Goal: Task Accomplishment & Management: Manage account settings

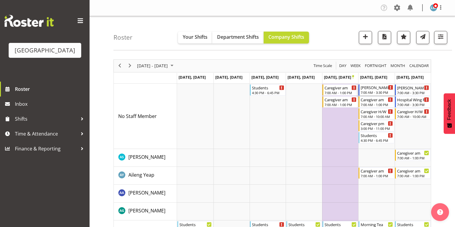
click at [371, 88] on div "[PERSON_NAME] 2 RN am" at bounding box center [377, 87] width 32 height 6
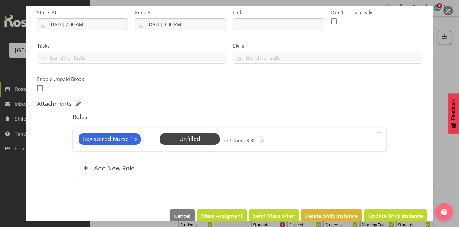
scroll to position [105, 0]
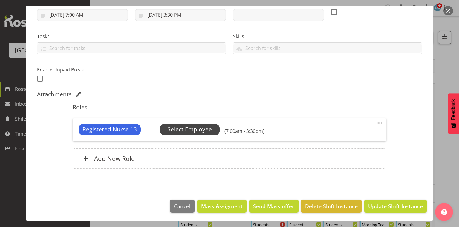
click at [192, 127] on span "Select Employee" at bounding box center [189, 129] width 44 height 9
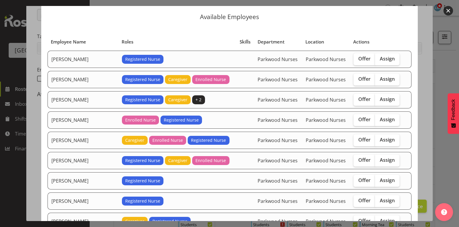
scroll to position [24, 0]
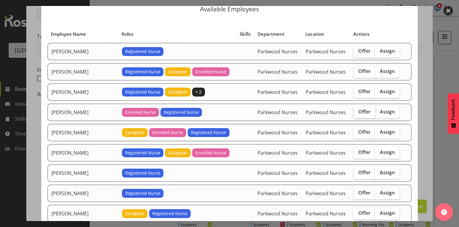
click at [358, 112] on span "Offer" at bounding box center [364, 112] width 12 height 6
click at [357, 112] on input "Offer" at bounding box center [355, 112] width 4 height 4
checkbox input "true"
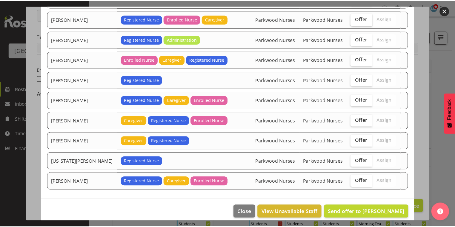
scroll to position [240, 0]
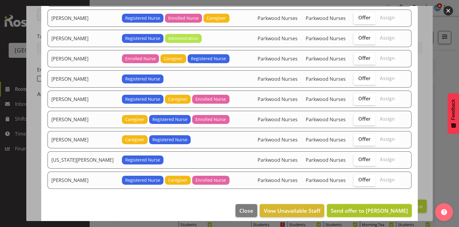
click at [377, 207] on span "Send offer to Freya Horder" at bounding box center [368, 210] width 77 height 7
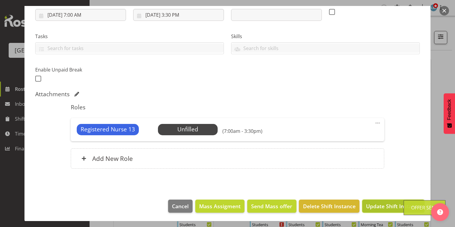
click at [398, 206] on span "Update Shift Instance" at bounding box center [393, 207] width 55 height 8
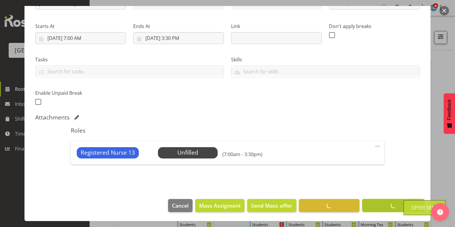
scroll to position [82, 0]
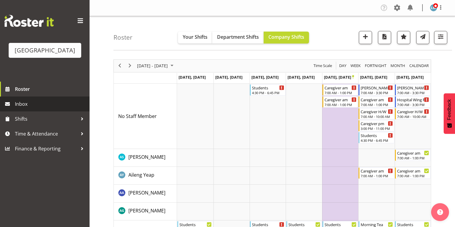
click at [41, 109] on span "Inbox" at bounding box center [51, 104] width 72 height 9
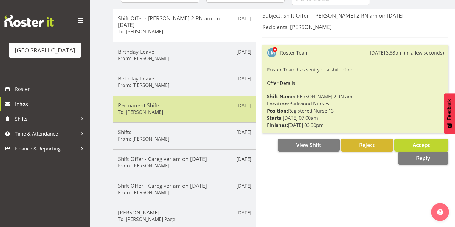
scroll to position [72, 0]
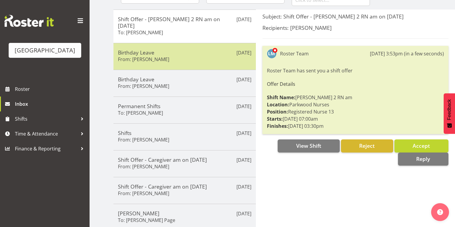
click at [196, 50] on div "Birthday Leave From: Mandy Robertson" at bounding box center [184, 56] width 133 height 15
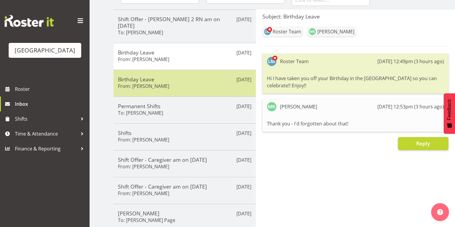
click at [205, 76] on div "Birthday Leave From: Maria Morgan" at bounding box center [184, 83] width 133 height 15
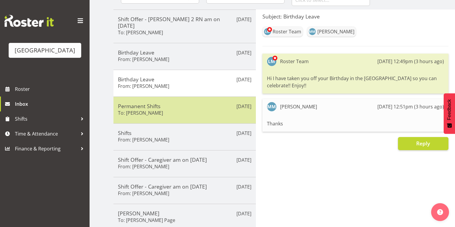
click at [199, 103] on div "Permanent Shifts To: Mai Reglos" at bounding box center [184, 110] width 133 height 15
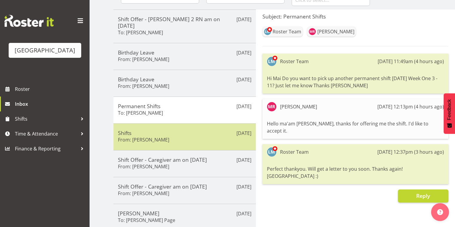
click at [202, 132] on div "Shifts From: Tek Teikake" at bounding box center [184, 137] width 133 height 15
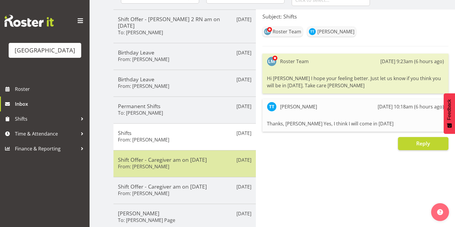
click at [225, 157] on h5 "Shift Offer - Caregiver am on 25/09/25" at bounding box center [184, 160] width 133 height 7
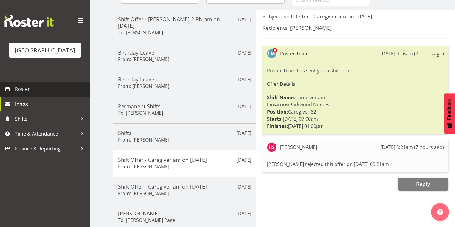
click at [30, 94] on span "Roster" at bounding box center [51, 89] width 72 height 9
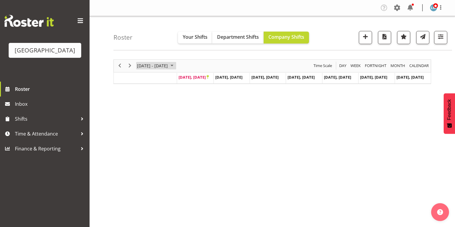
click at [176, 65] on span "September 2025" at bounding box center [171, 65] width 7 height 7
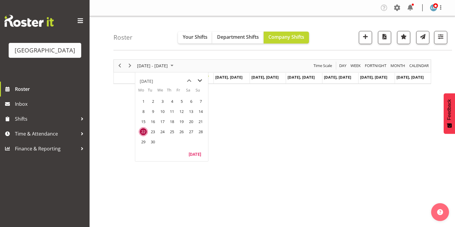
click at [199, 80] on span "next month" at bounding box center [200, 81] width 10 height 11
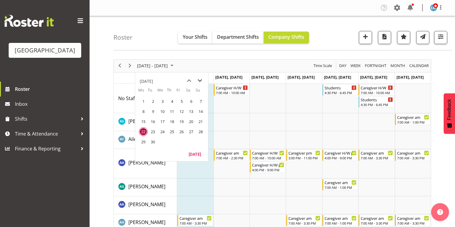
click at [200, 81] on span "next month" at bounding box center [200, 81] width 10 height 11
click at [143, 122] on span "13" at bounding box center [143, 121] width 9 height 9
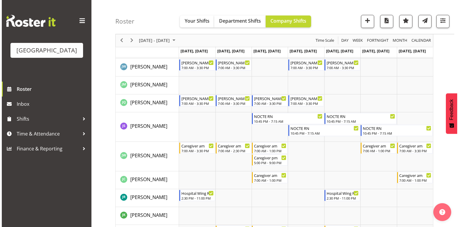
scroll to position [908, 0]
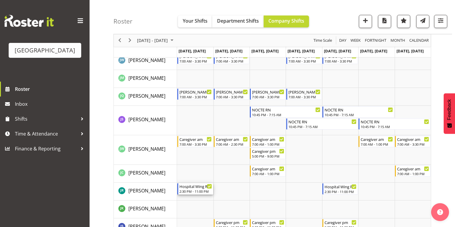
click at [191, 189] on div "Hospital Wing RN" at bounding box center [195, 187] width 32 height 6
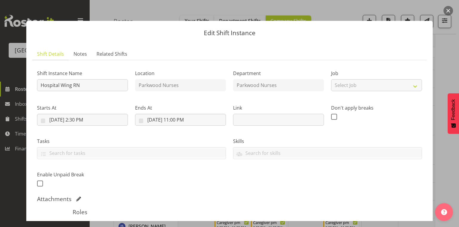
scroll to position [113, 0]
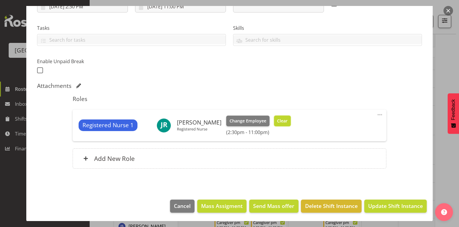
click at [282, 120] on span "Clear" at bounding box center [282, 121] width 10 height 7
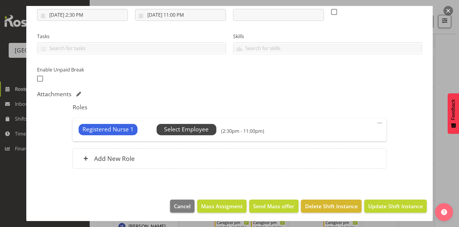
click at [185, 127] on span "Select Employee" at bounding box center [186, 129] width 44 height 9
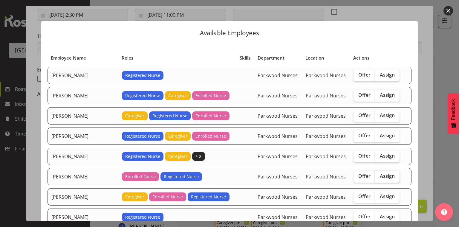
click at [379, 176] on span "Assign" at bounding box center [386, 176] width 15 height 6
click at [378, 176] on input "Assign" at bounding box center [377, 177] width 4 height 4
checkbox input "true"
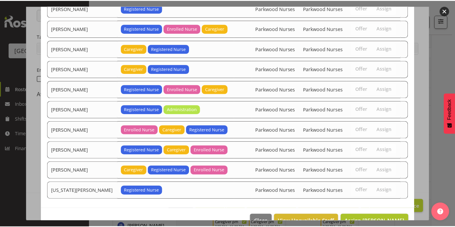
scroll to position [260, 0]
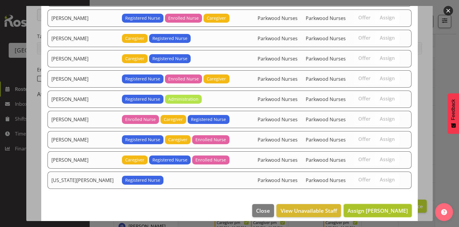
click at [382, 207] on span "Assign Freya Horder" at bounding box center [377, 210] width 60 height 7
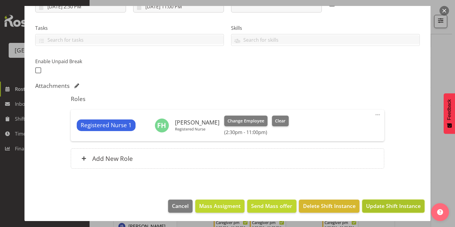
click at [382, 205] on span "Update Shift Instance" at bounding box center [393, 206] width 55 height 8
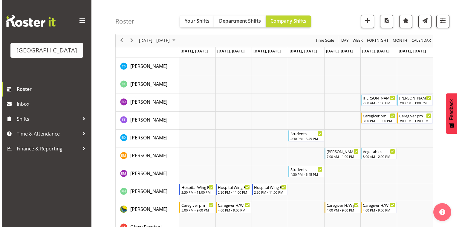
scroll to position [478, 0]
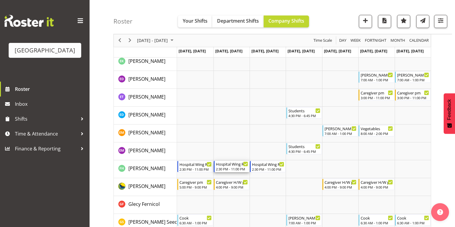
click at [234, 166] on div "Hospital Wing RN" at bounding box center [232, 164] width 32 height 6
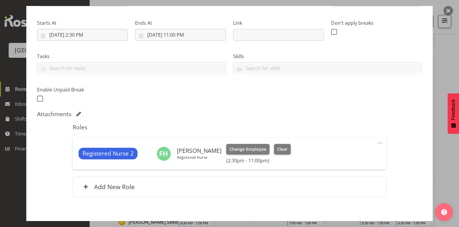
scroll to position [113, 0]
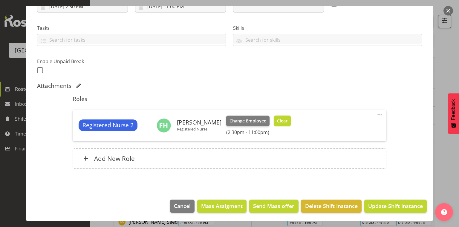
click at [279, 119] on span "Clear" at bounding box center [282, 121] width 10 height 7
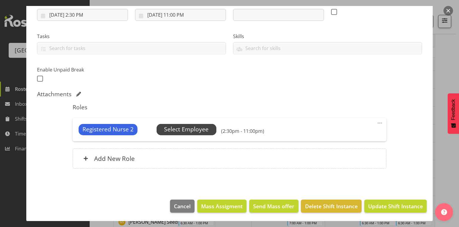
click at [192, 126] on span "Select Employee" at bounding box center [186, 129] width 44 height 9
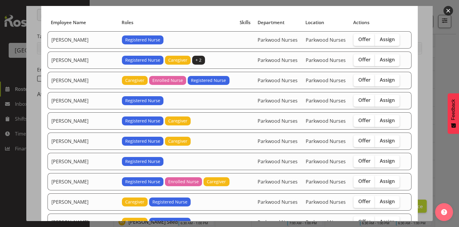
scroll to position [72, 0]
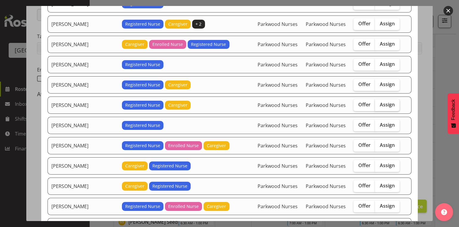
click at [380, 103] on span "Assign" at bounding box center [386, 105] width 15 height 6
click at [379, 103] on input "Assign" at bounding box center [377, 105] width 4 height 4
checkbox input "true"
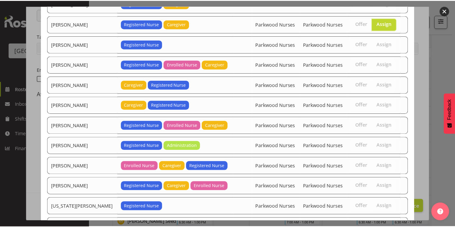
scroll to position [191, 0]
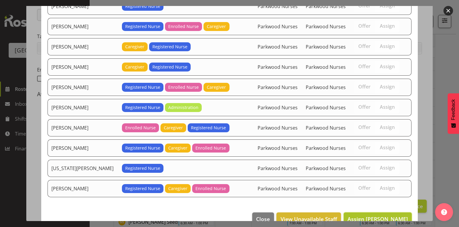
click at [373, 216] on span "Assign Jessica Ransfield" at bounding box center [377, 219] width 60 height 7
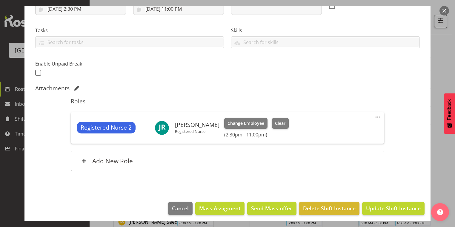
scroll to position [113, 0]
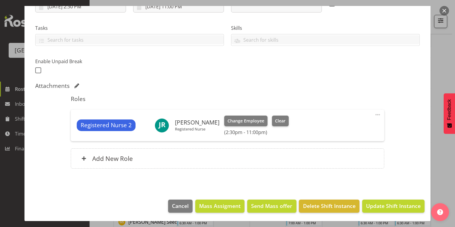
click at [391, 197] on footer "Cancel Mass Assigment Send Mass offer Delete Shift Instance Update Shift Instan…" at bounding box center [227, 208] width 406 height 28
click at [391, 204] on span "Update Shift Instance" at bounding box center [393, 206] width 55 height 8
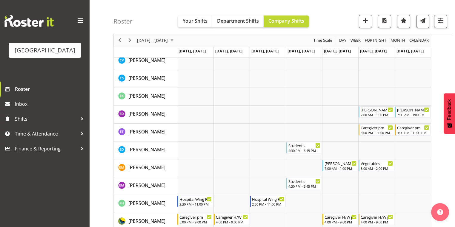
scroll to position [478, 0]
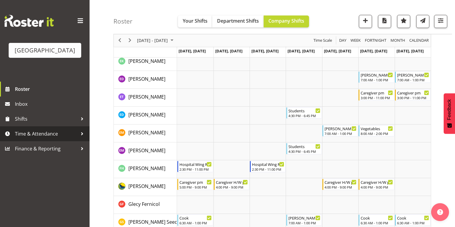
click at [82, 139] on div at bounding box center [82, 134] width 9 height 9
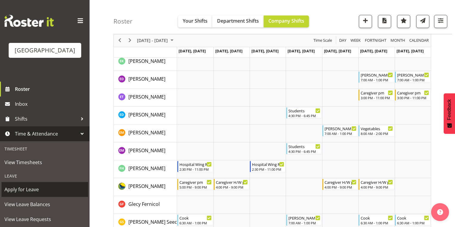
click at [47, 194] on span "Apply for Leave" at bounding box center [44, 189] width 81 height 9
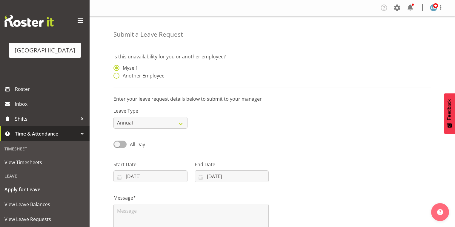
click at [117, 74] on span at bounding box center [116, 76] width 6 height 6
click at [117, 74] on input "Another Employee" at bounding box center [115, 76] width 4 height 4
radio input "true"
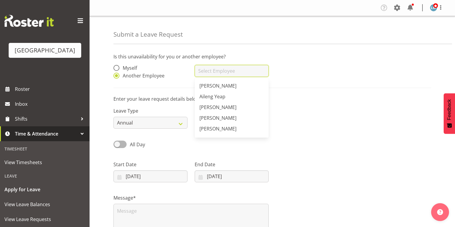
click at [227, 74] on input "text" at bounding box center [232, 71] width 74 height 12
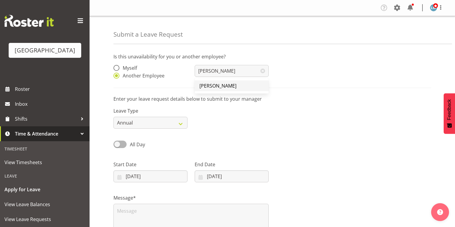
click at [215, 86] on span "[PERSON_NAME]" at bounding box center [217, 86] width 37 height 7
type input "[PERSON_NAME]"
click at [118, 179] on input "22/09/2025" at bounding box center [150, 177] width 74 height 12
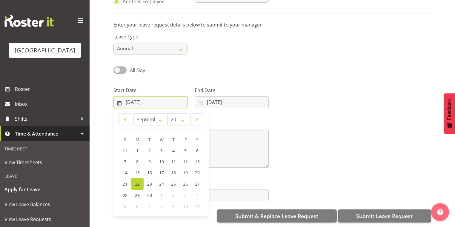
scroll to position [78, 0]
click at [160, 118] on select "January February March April May June July August September October November De…" at bounding box center [150, 120] width 34 height 12
select select "9"
click at [133, 114] on select "January February March April May June July August September October November De…" at bounding box center [150, 120] width 34 height 12
click at [186, 170] on span "17" at bounding box center [185, 173] width 5 height 6
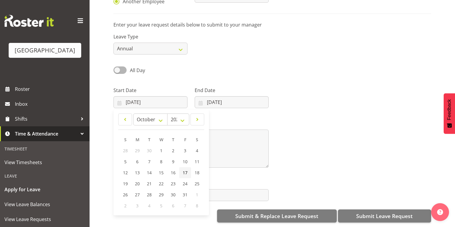
type input "17/10/2025"
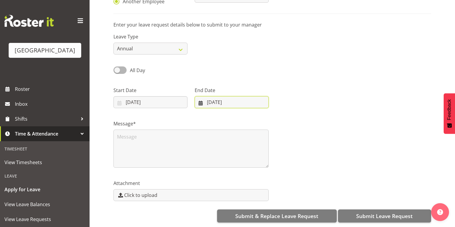
click at [199, 98] on input "22/09/2025" at bounding box center [232, 102] width 74 height 12
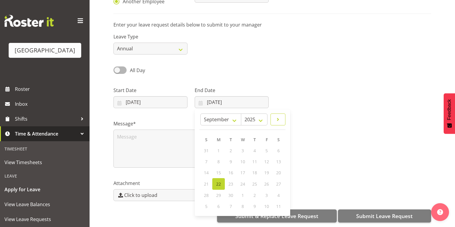
click at [277, 116] on span at bounding box center [277, 119] width 7 height 7
select select "9"
click at [263, 167] on link "17" at bounding box center [266, 172] width 12 height 11
type input "17/10/2025"
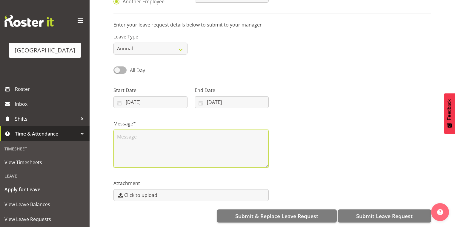
click at [203, 149] on textarea at bounding box center [190, 149] width 155 height 38
type textarea "a"
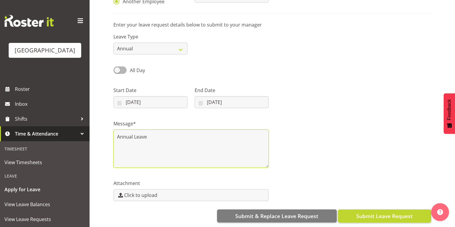
type textarea "Annual Leave"
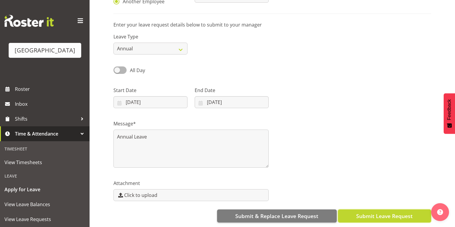
click at [383, 213] on span "Submit Leave Request" at bounding box center [384, 217] width 56 height 8
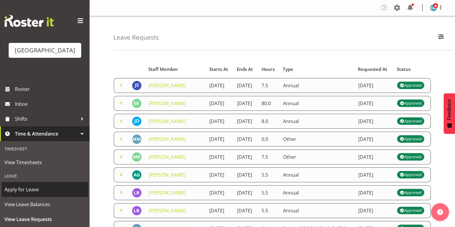
click at [43, 194] on span "Apply for Leave" at bounding box center [44, 189] width 81 height 9
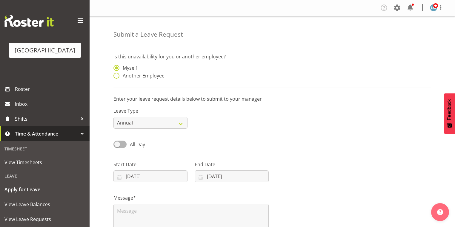
click at [116, 74] on span at bounding box center [116, 76] width 6 height 6
click at [116, 74] on input "Another Employee" at bounding box center [115, 76] width 4 height 4
radio input "true"
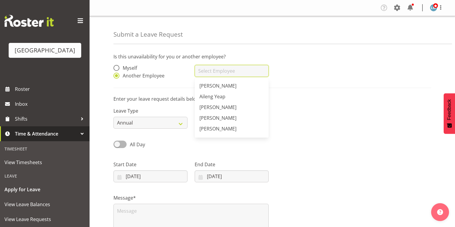
click at [214, 72] on input "text" at bounding box center [232, 71] width 74 height 12
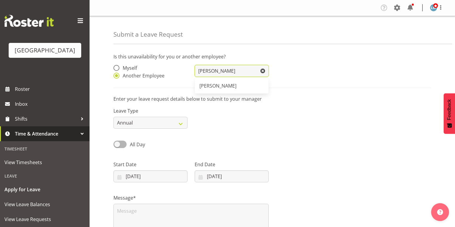
type input "[PERSON_NAME]"
click at [224, 114] on div "Leave Type Annual Sick Leave Without Pay Bereavement Domestic Violence Parental…" at bounding box center [272, 115] width 325 height 33
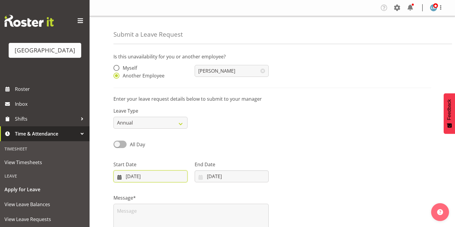
click at [117, 176] on input "[DATE]" at bounding box center [150, 177] width 74 height 12
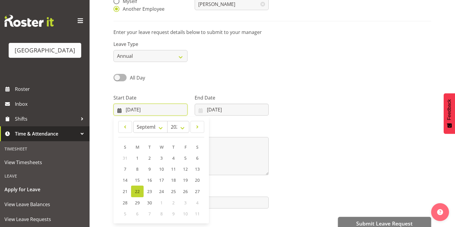
scroll to position [72, 0]
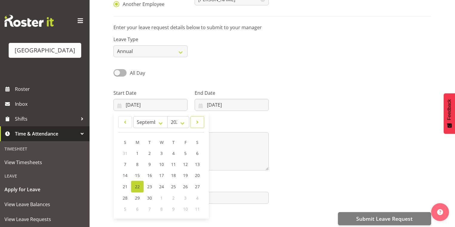
click at [199, 122] on span at bounding box center [197, 122] width 6 height 7
select select "9"
click at [140, 176] on link "13" at bounding box center [137, 175] width 12 height 11
type input "[DATE]"
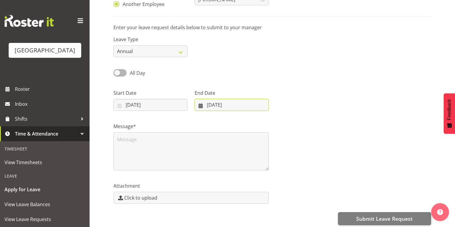
click at [198, 106] on input "[DATE]" at bounding box center [232, 105] width 74 height 12
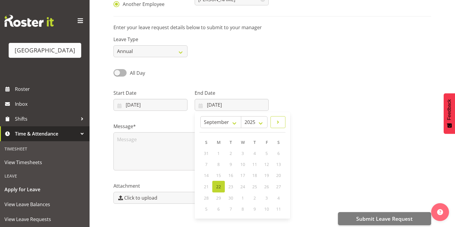
click at [277, 122] on span at bounding box center [277, 122] width 7 height 7
select select "9"
click at [231, 187] on span "21" at bounding box center [230, 187] width 5 height 6
type input "21/10/2025"
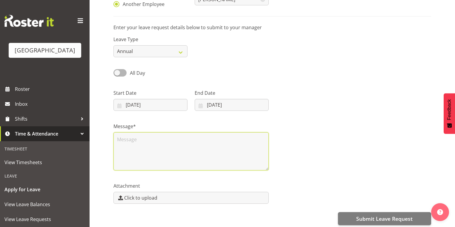
click at [170, 154] on textarea at bounding box center [190, 152] width 155 height 38
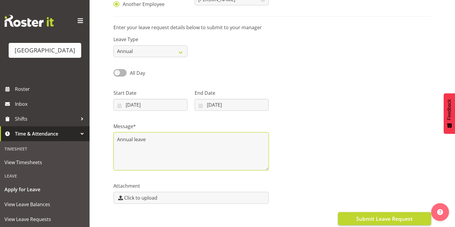
type textarea "Annual leave"
click at [368, 215] on span "Submit Leave Request" at bounding box center [384, 219] width 56 height 8
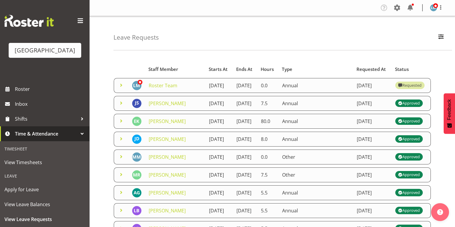
click at [122, 88] on span at bounding box center [121, 85] width 7 height 7
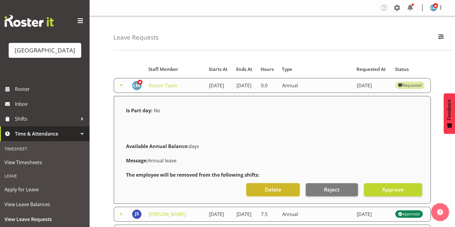
click at [273, 192] on span "Delete" at bounding box center [273, 190] width 16 height 8
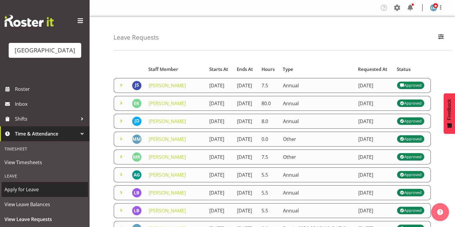
click at [55, 194] on span "Apply for Leave" at bounding box center [44, 189] width 81 height 9
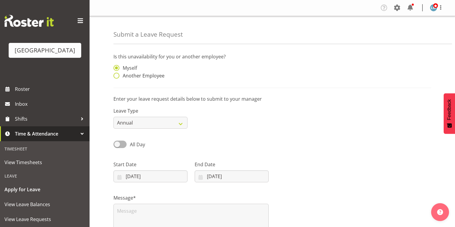
click at [116, 75] on span at bounding box center [116, 76] width 6 height 6
click at [116, 75] on input "Another Employee" at bounding box center [115, 76] width 4 height 4
radio input "true"
click at [221, 72] on input "text" at bounding box center [232, 71] width 74 height 12
click at [210, 86] on span "[PERSON_NAME]" at bounding box center [217, 86] width 37 height 7
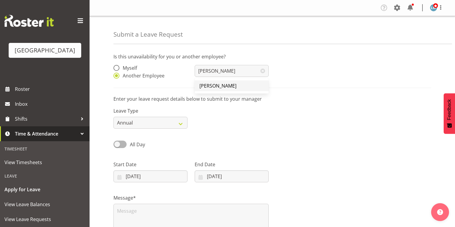
type input "[PERSON_NAME]"
click at [121, 178] on input "22/09/2025" at bounding box center [150, 177] width 74 height 12
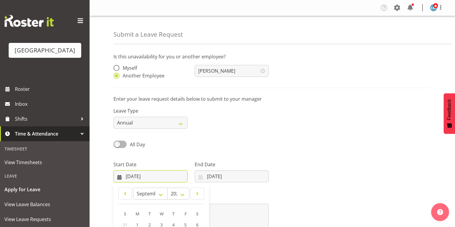
scroll to position [72, 0]
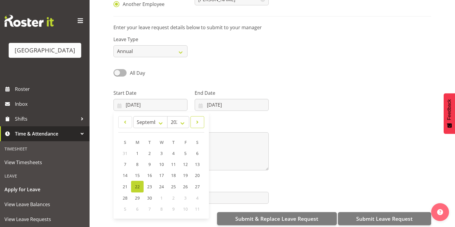
click at [198, 120] on span at bounding box center [197, 122] width 6 height 7
select select "9"
click at [141, 174] on link "13" at bounding box center [137, 175] width 12 height 11
type input "13/10/2025"
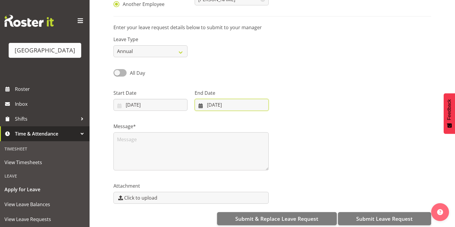
click at [202, 105] on input "22/09/2025" at bounding box center [232, 105] width 74 height 12
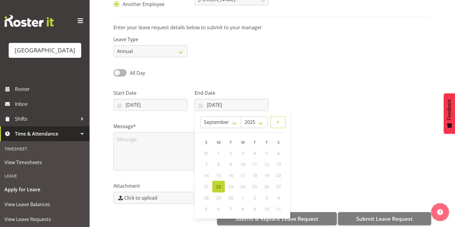
click at [278, 121] on span at bounding box center [277, 122] width 7 height 7
select select "9"
click at [228, 185] on span "21" at bounding box center [230, 187] width 5 height 6
type input "21/10/2025"
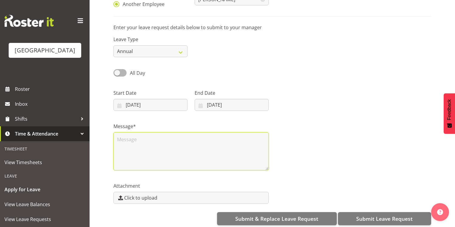
click at [171, 146] on textarea at bounding box center [190, 152] width 155 height 38
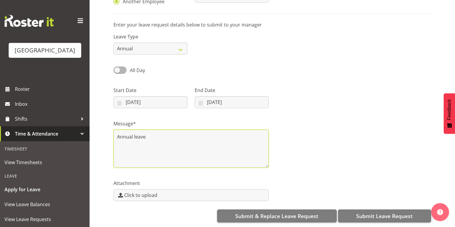
scroll to position [78, 0]
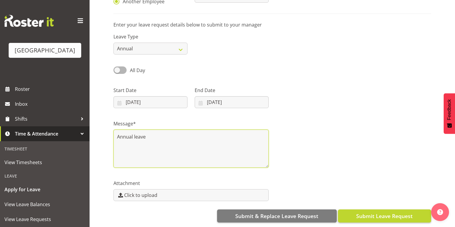
type textarea "Annual leave"
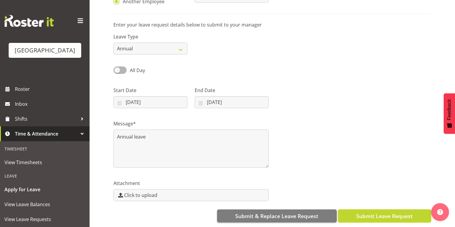
click at [395, 213] on span "Submit Leave Request" at bounding box center [384, 217] width 56 height 8
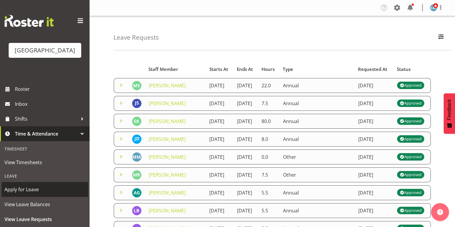
click at [61, 194] on span "Apply for Leave" at bounding box center [44, 189] width 81 height 9
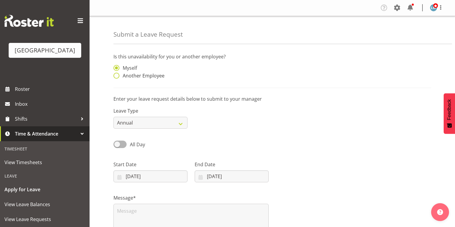
click at [115, 74] on span at bounding box center [116, 76] width 6 height 6
click at [115, 74] on input "Another Employee" at bounding box center [115, 76] width 4 height 4
radio input "true"
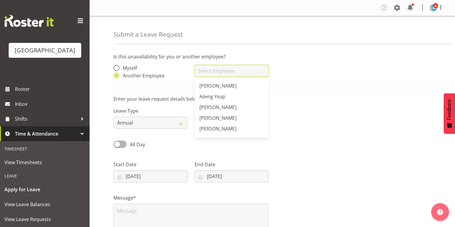
click at [218, 71] on input "text" at bounding box center [232, 71] width 74 height 12
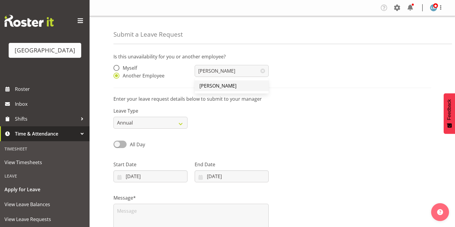
click at [216, 84] on span "[PERSON_NAME]" at bounding box center [217, 86] width 37 height 7
type input "[PERSON_NAME]"
click at [119, 176] on input "22/09/2025" at bounding box center [150, 177] width 74 height 12
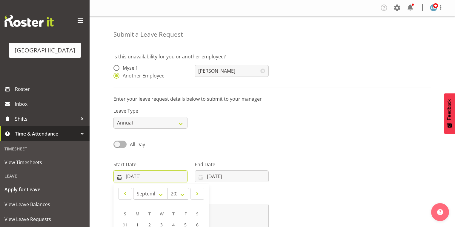
scroll to position [78, 0]
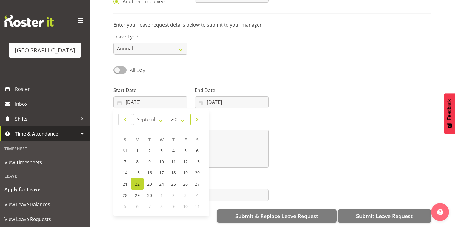
click at [197, 116] on span at bounding box center [197, 119] width 6 height 7
select select "9"
click at [125, 181] on span "19" at bounding box center [125, 184] width 5 height 6
type input "19/10/2025"
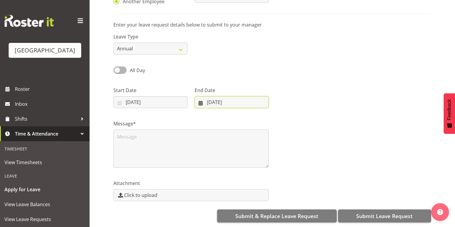
click at [200, 98] on input "22/09/2025" at bounding box center [232, 102] width 74 height 12
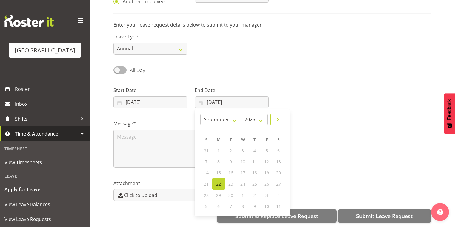
click at [281, 116] on span at bounding box center [277, 119] width 7 height 7
select select "9"
click at [208, 181] on span "19" at bounding box center [206, 184] width 5 height 6
type input "19/10/2025"
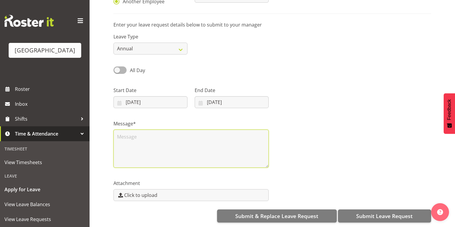
click at [133, 137] on textarea at bounding box center [190, 149] width 155 height 38
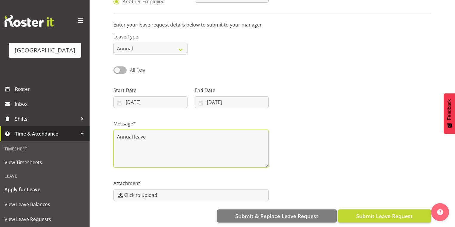
type textarea "Annual leave"
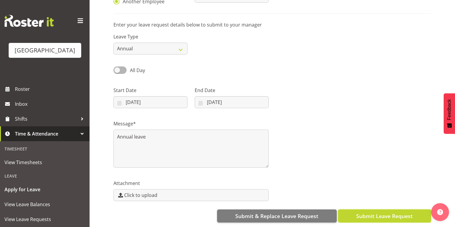
click at [385, 213] on span "Submit Leave Request" at bounding box center [384, 217] width 56 height 8
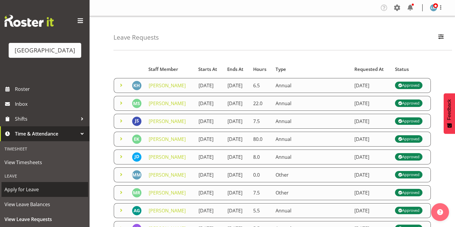
click at [51, 194] on span "Apply for Leave" at bounding box center [44, 189] width 81 height 9
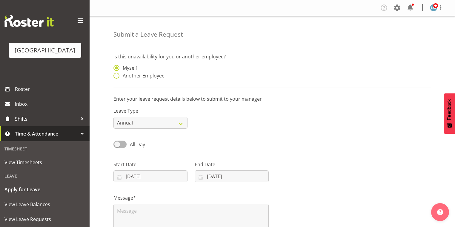
click at [116, 75] on span at bounding box center [116, 76] width 6 height 6
click at [116, 75] on input "Another Employee" at bounding box center [115, 76] width 4 height 4
radio input "true"
click at [213, 69] on input "text" at bounding box center [232, 71] width 74 height 12
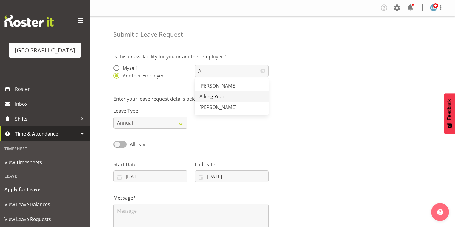
click at [215, 96] on span "Aileng Yeap" at bounding box center [212, 96] width 26 height 7
type input "Aileng Yeap"
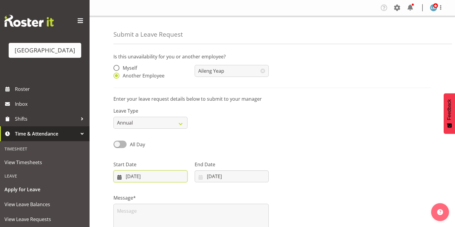
click at [118, 178] on input "[DATE]" at bounding box center [150, 177] width 74 height 12
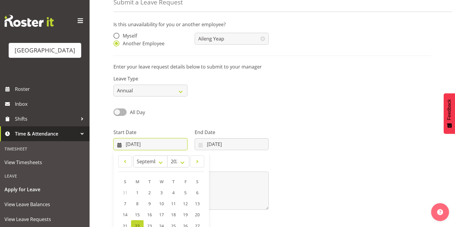
scroll to position [78, 0]
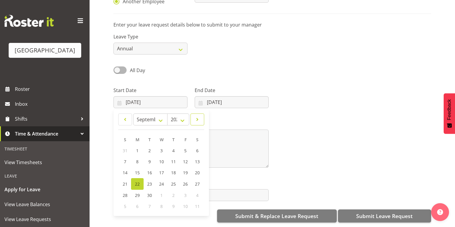
click at [199, 116] on span at bounding box center [197, 119] width 6 height 7
select select "9"
click at [172, 170] on span "16" at bounding box center [173, 173] width 5 height 6
type input "[DATE]"
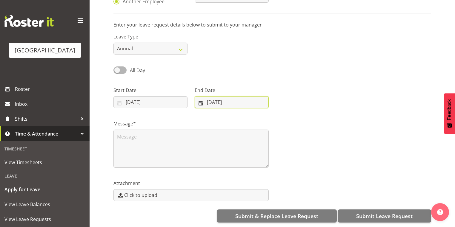
click at [198, 98] on input "[DATE]" at bounding box center [232, 102] width 74 height 12
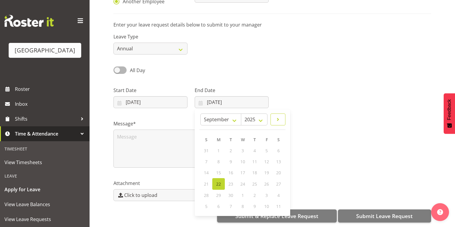
click at [278, 116] on span at bounding box center [277, 119] width 7 height 7
select select "9"
click at [267, 170] on span "17" at bounding box center [266, 173] width 5 height 6
type input "[DATE]"
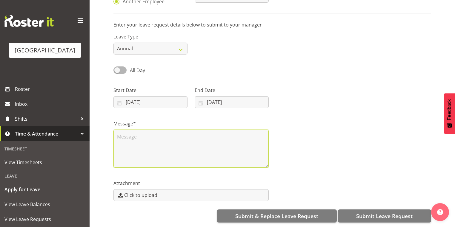
click at [169, 144] on textarea at bounding box center [190, 149] width 155 height 38
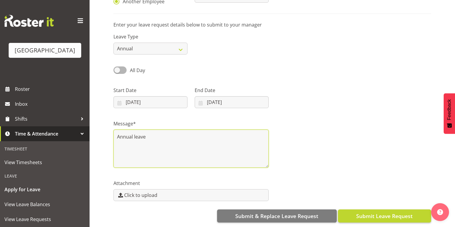
type textarea "Annual leave"
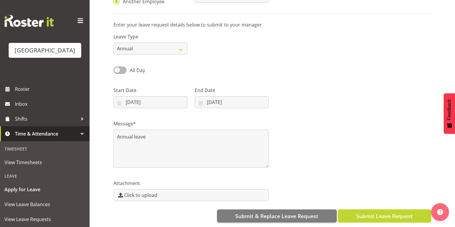
click at [388, 213] on span "Submit Leave Request" at bounding box center [384, 217] width 56 height 8
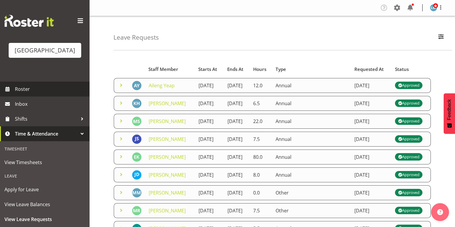
click at [22, 94] on span "Roster" at bounding box center [51, 89] width 72 height 9
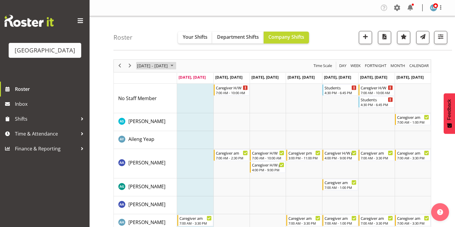
click at [176, 66] on span "September 2025" at bounding box center [171, 65] width 7 height 7
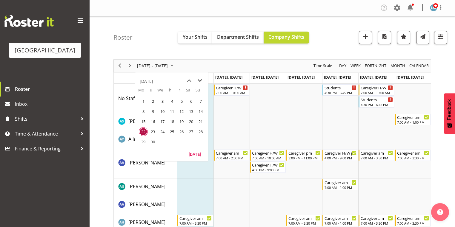
click at [199, 81] on span "next month" at bounding box center [200, 81] width 10 height 11
click at [143, 120] on span "13" at bounding box center [143, 121] width 9 height 9
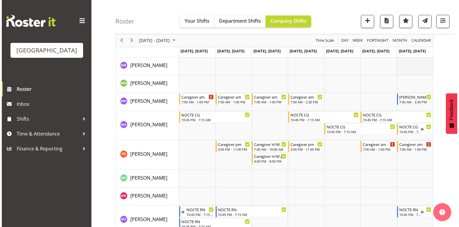
scroll to position [1481, 0]
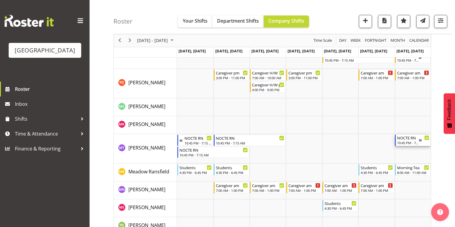
click at [412, 141] on div "10:45 PM - 7:15 AM" at bounding box center [408, 143] width 22 height 5
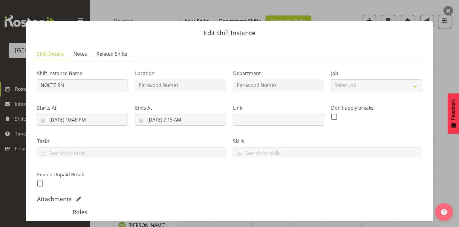
scroll to position [113, 0]
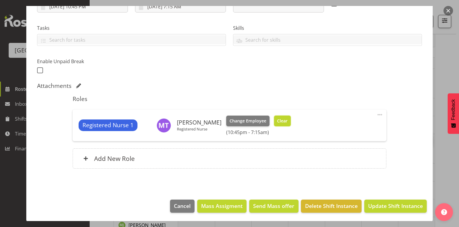
click at [278, 121] on span "Clear" at bounding box center [282, 121] width 10 height 7
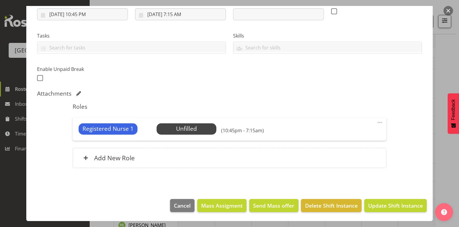
scroll to position [105, 0]
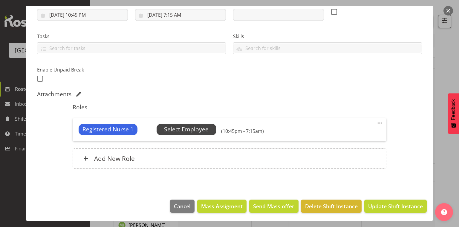
click at [197, 130] on span "Select Employee" at bounding box center [186, 129] width 44 height 9
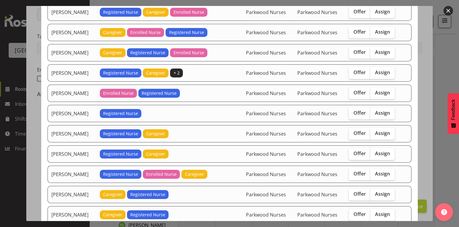
scroll to position [96, 0]
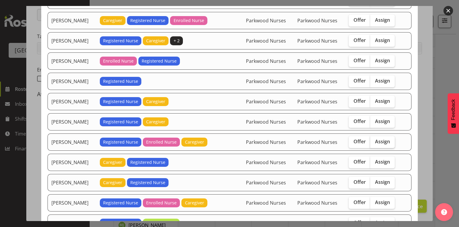
click at [380, 139] on span "Assign" at bounding box center [382, 142] width 15 height 6
click at [374, 140] on input "Assign" at bounding box center [372, 142] width 4 height 4
checkbox input "true"
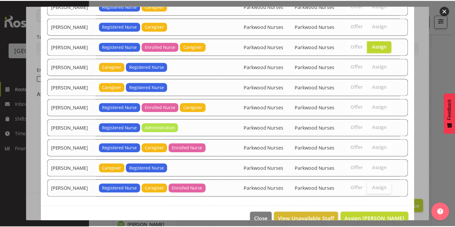
scroll to position [200, 0]
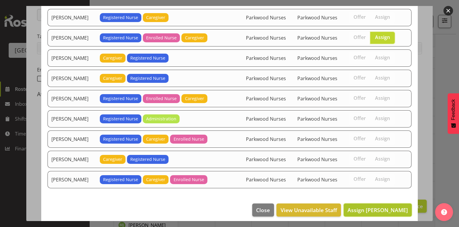
click at [372, 207] on span "Assign [PERSON_NAME]" at bounding box center [377, 210] width 60 height 7
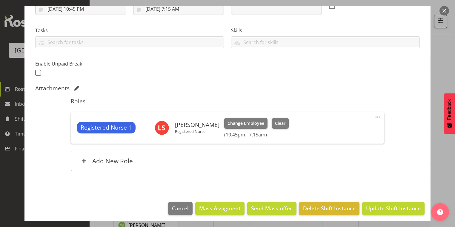
scroll to position [113, 0]
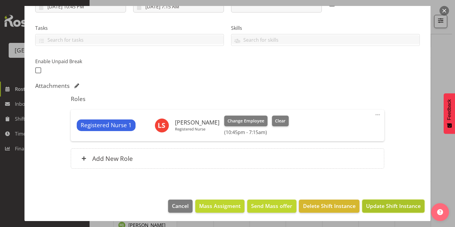
click at [393, 204] on span "Update Shift Instance" at bounding box center [393, 206] width 55 height 8
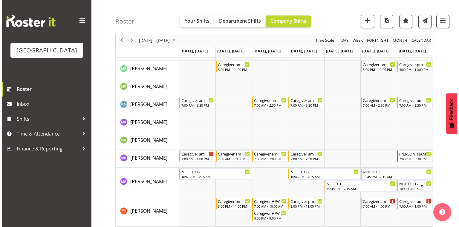
scroll to position [1481, 0]
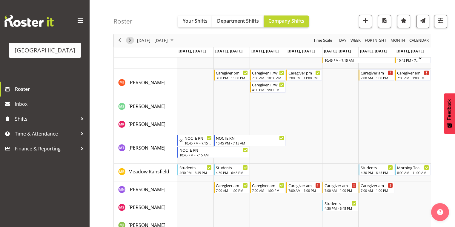
click at [129, 39] on span "Next" at bounding box center [129, 40] width 7 height 7
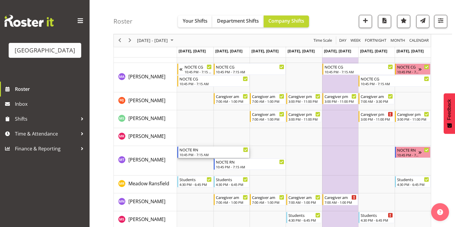
click at [188, 150] on div "NOCTE RN" at bounding box center [213, 150] width 69 height 6
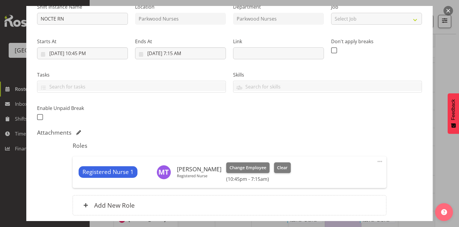
scroll to position [96, 0]
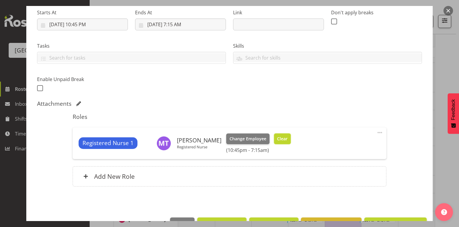
click at [277, 139] on span "Clear" at bounding box center [282, 139] width 10 height 7
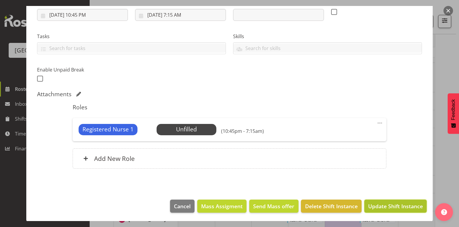
click at [391, 204] on span "Update Shift Instance" at bounding box center [395, 207] width 55 height 8
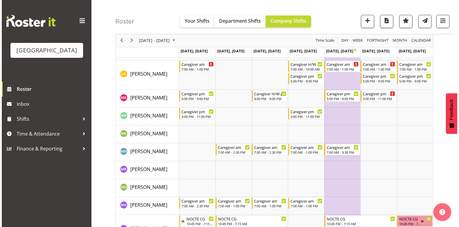
scroll to position [1481, 0]
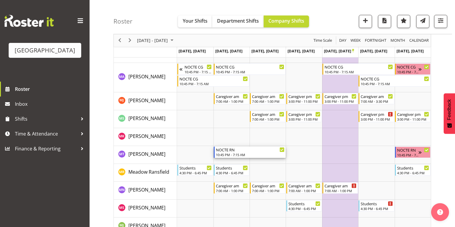
click at [236, 152] on div "NOCTE RN" at bounding box center [250, 150] width 69 height 6
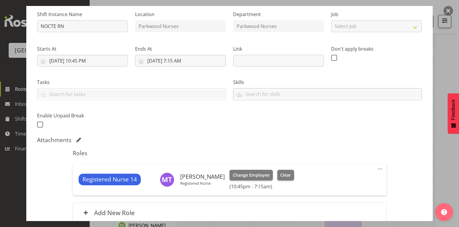
scroll to position [96, 0]
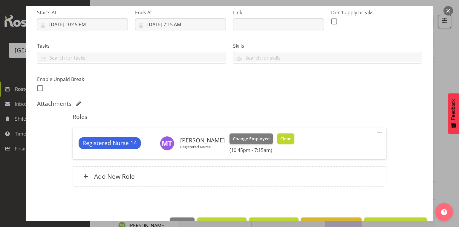
click at [281, 137] on span "Clear" at bounding box center [285, 139] width 10 height 7
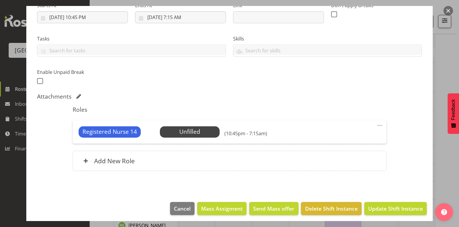
scroll to position [105, 0]
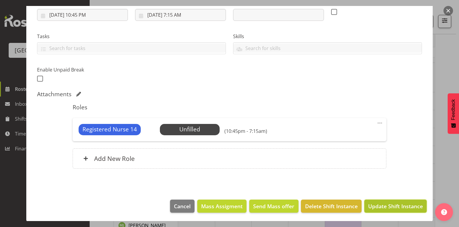
click at [391, 204] on span "Update Shift Instance" at bounding box center [395, 207] width 55 height 8
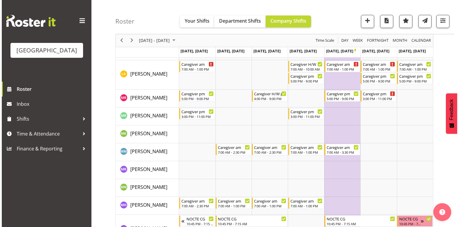
scroll to position [1481, 0]
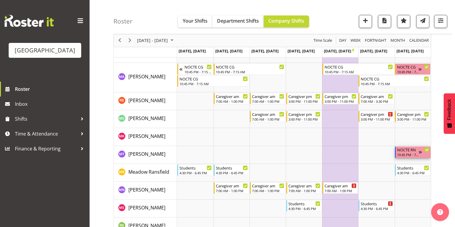
click at [405, 151] on div "NOCTE RN" at bounding box center [408, 150] width 22 height 6
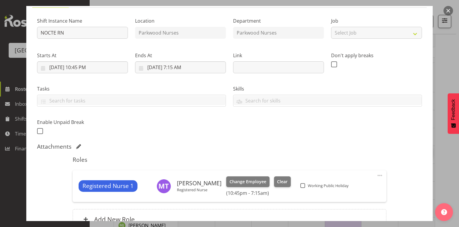
scroll to position [96, 0]
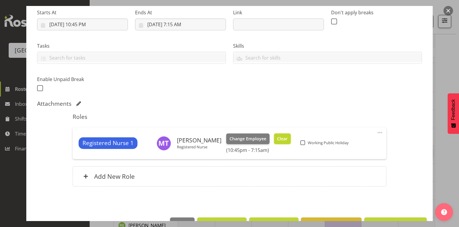
click at [279, 138] on span "Clear" at bounding box center [282, 139] width 10 height 7
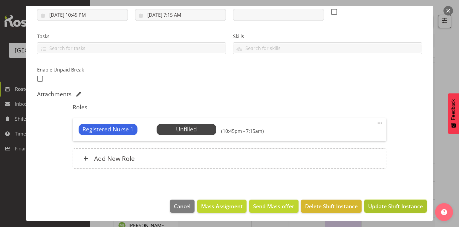
click at [391, 205] on span "Update Shift Instance" at bounding box center [395, 207] width 55 height 8
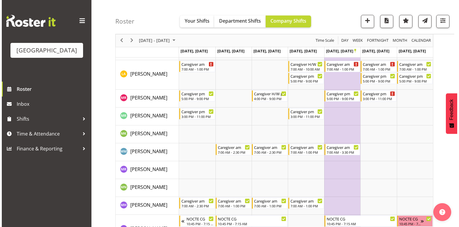
scroll to position [1481, 0]
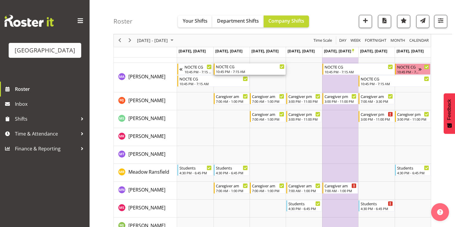
click at [230, 69] on div "NOCTE CG 10:45 PM - 7:15 AM" at bounding box center [250, 69] width 69 height 11
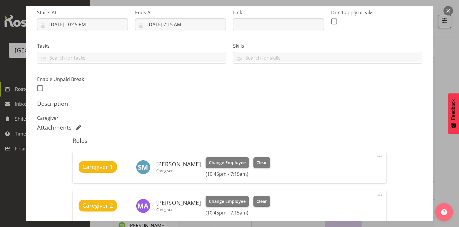
scroll to position [191, 0]
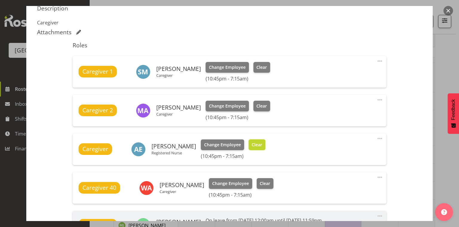
click at [252, 144] on span "Clear" at bounding box center [256, 145] width 10 height 7
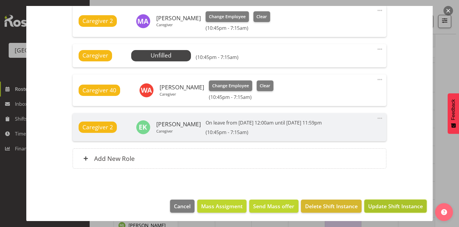
click at [387, 205] on span "Update Shift Instance" at bounding box center [395, 207] width 55 height 8
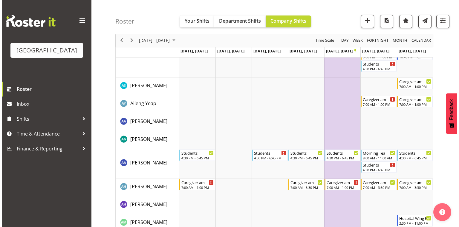
scroll to position [0, 0]
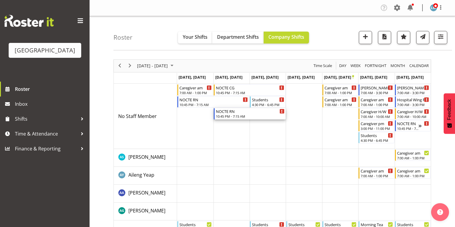
click at [228, 114] on div "NOCTE RN 10:45 PM - 7:15 AM" at bounding box center [250, 113] width 69 height 11
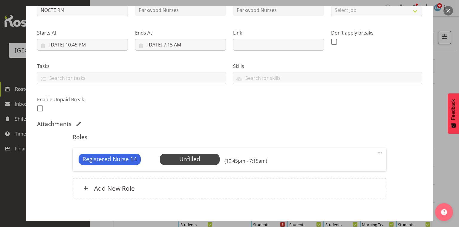
scroll to position [96, 0]
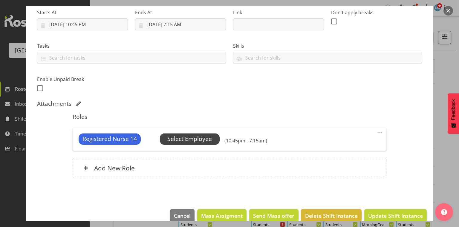
click at [196, 135] on span "Select Employee" at bounding box center [189, 139] width 44 height 9
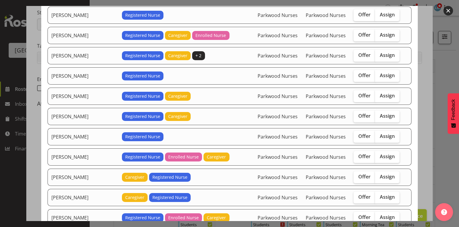
scroll to position [24, 0]
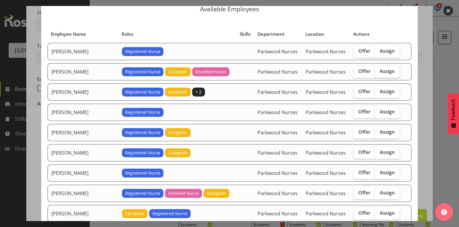
click at [379, 70] on span "Assign" at bounding box center [386, 71] width 15 height 6
click at [376, 70] on input "Assign" at bounding box center [377, 72] width 4 height 4
checkbox input "true"
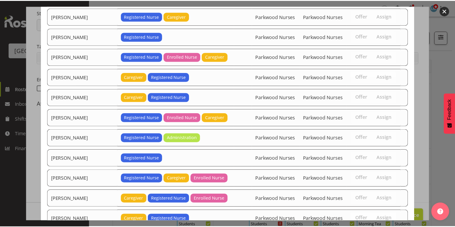
scroll to position [220, 0]
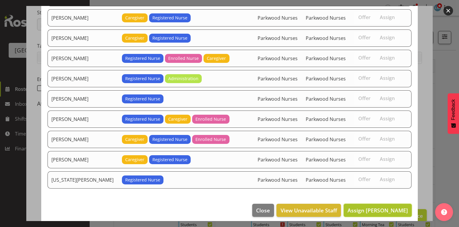
click at [368, 207] on span "Assign [PERSON_NAME]" at bounding box center [377, 210] width 60 height 7
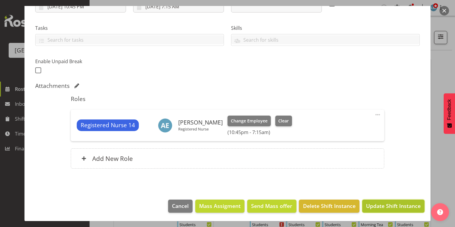
click at [400, 204] on span "Update Shift Instance" at bounding box center [393, 206] width 55 height 8
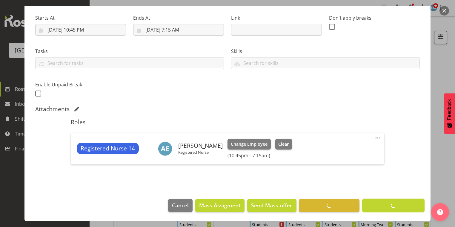
scroll to position [90, 0]
